Goal: Answer question/provide support

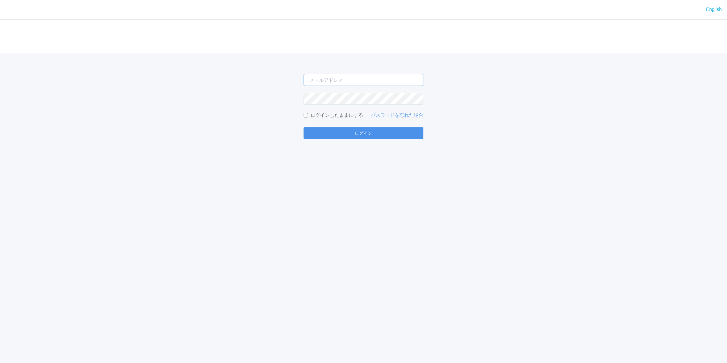
type input "[EMAIL_ADDRESS][DOMAIN_NAME]"
click at [350, 130] on button "ログイン" at bounding box center [363, 133] width 120 height 12
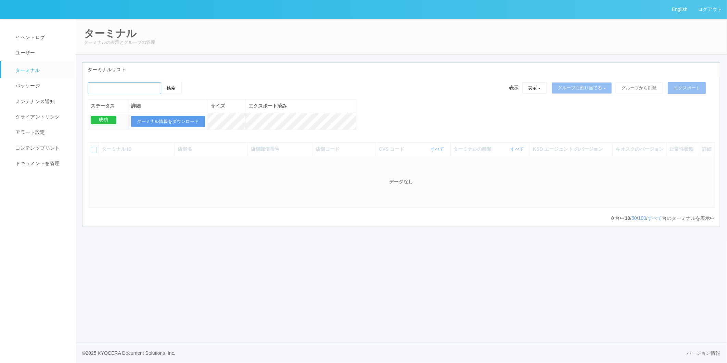
click at [132, 89] on input "emailSearch" at bounding box center [125, 88] width 74 height 12
paste input "仁木"
type input "仁木"
click at [177, 88] on button "検索" at bounding box center [171, 88] width 21 height 12
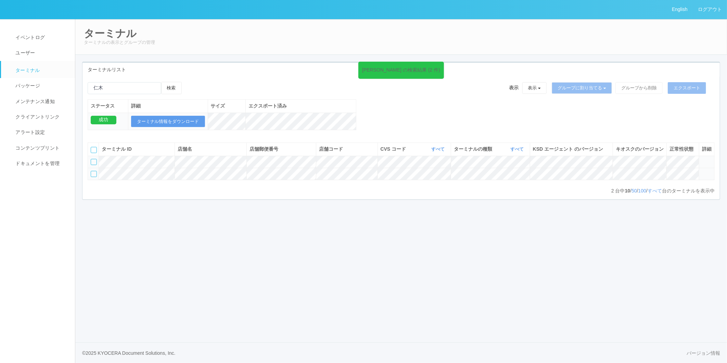
click at [702, 171] on icon at bounding box center [702, 171] width 0 height 0
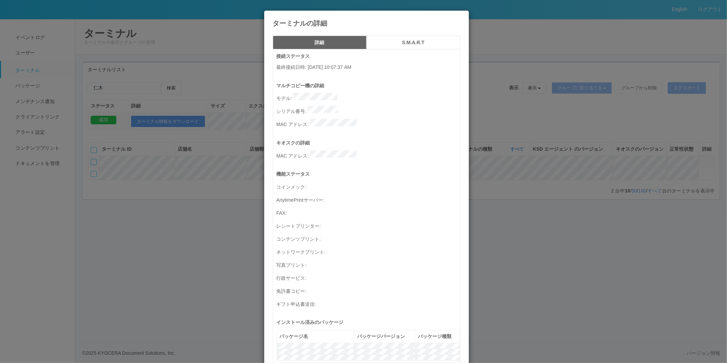
click at [414, 43] on h5 "S.M.A.R.T" at bounding box center [413, 42] width 89 height 5
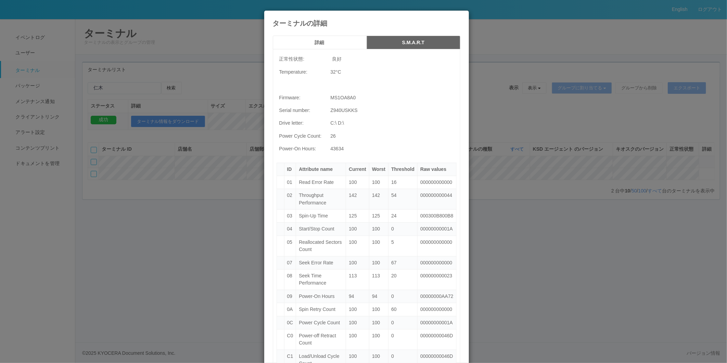
click at [460, 16] on icon at bounding box center [460, 16] width 0 height 0
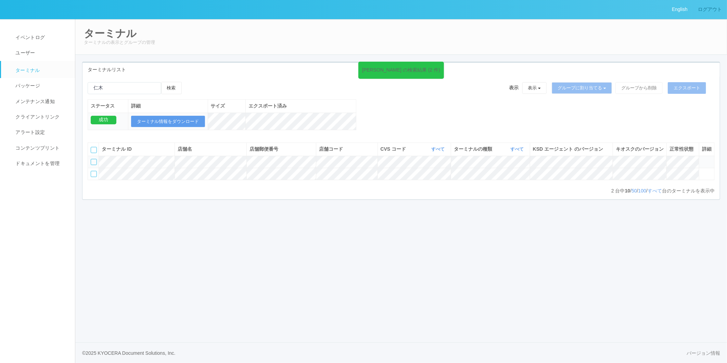
click at [704, 11] on link "ログアウト" at bounding box center [709, 9] width 34 height 19
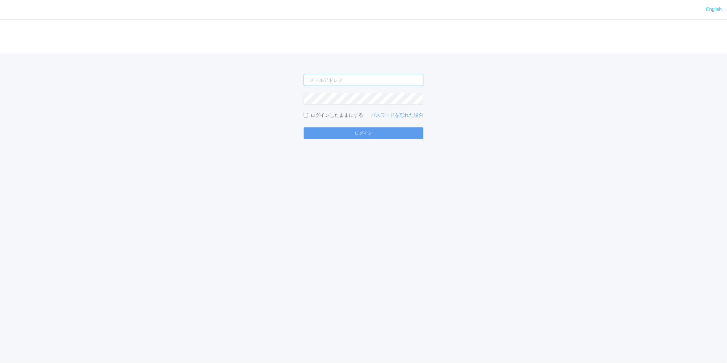
type input "[EMAIL_ADDRESS][DOMAIN_NAME]"
